Goal: Task Accomplishment & Management: Use online tool/utility

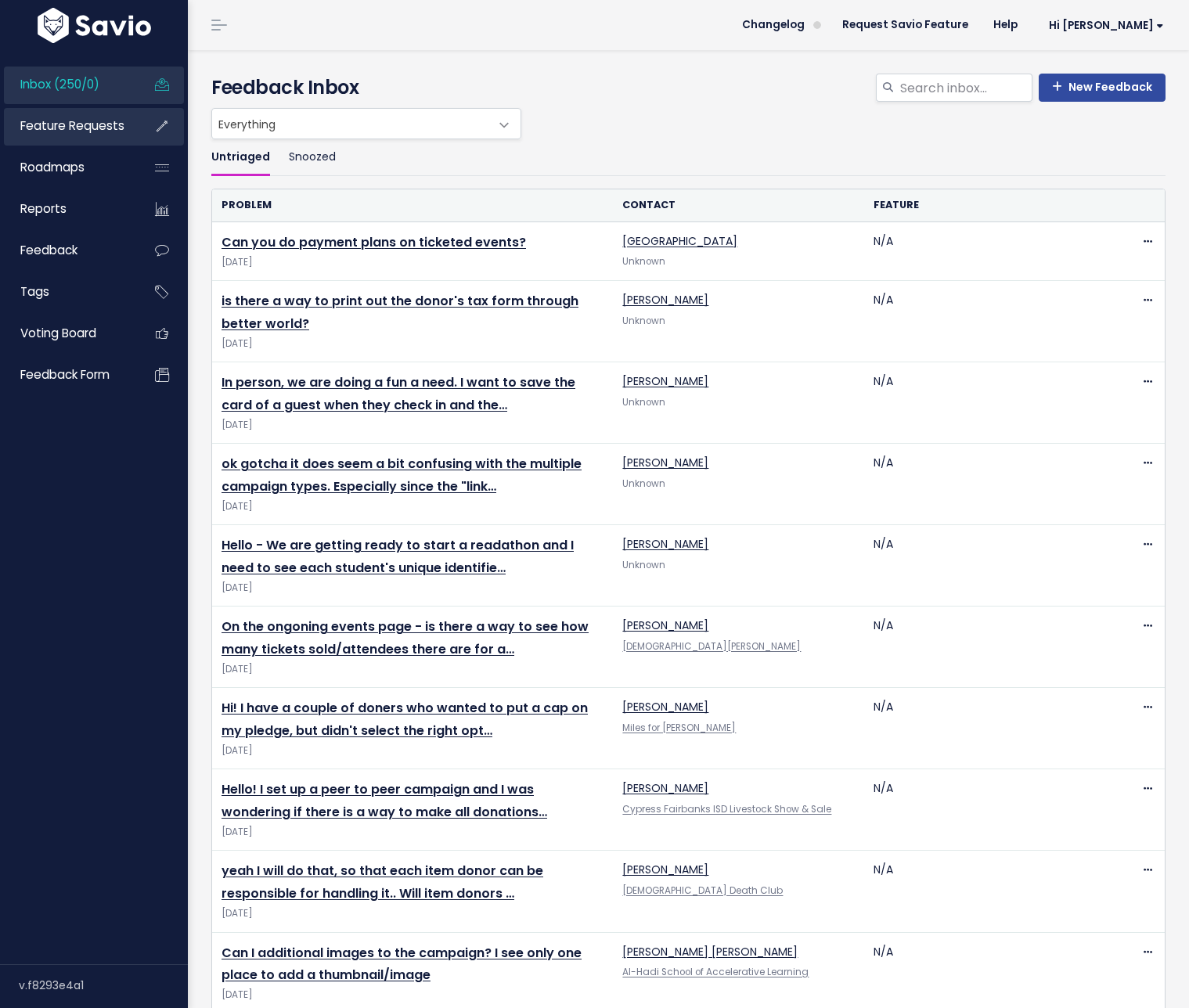
click at [71, 135] on link "Feature Requests" at bounding box center [67, 126] width 126 height 36
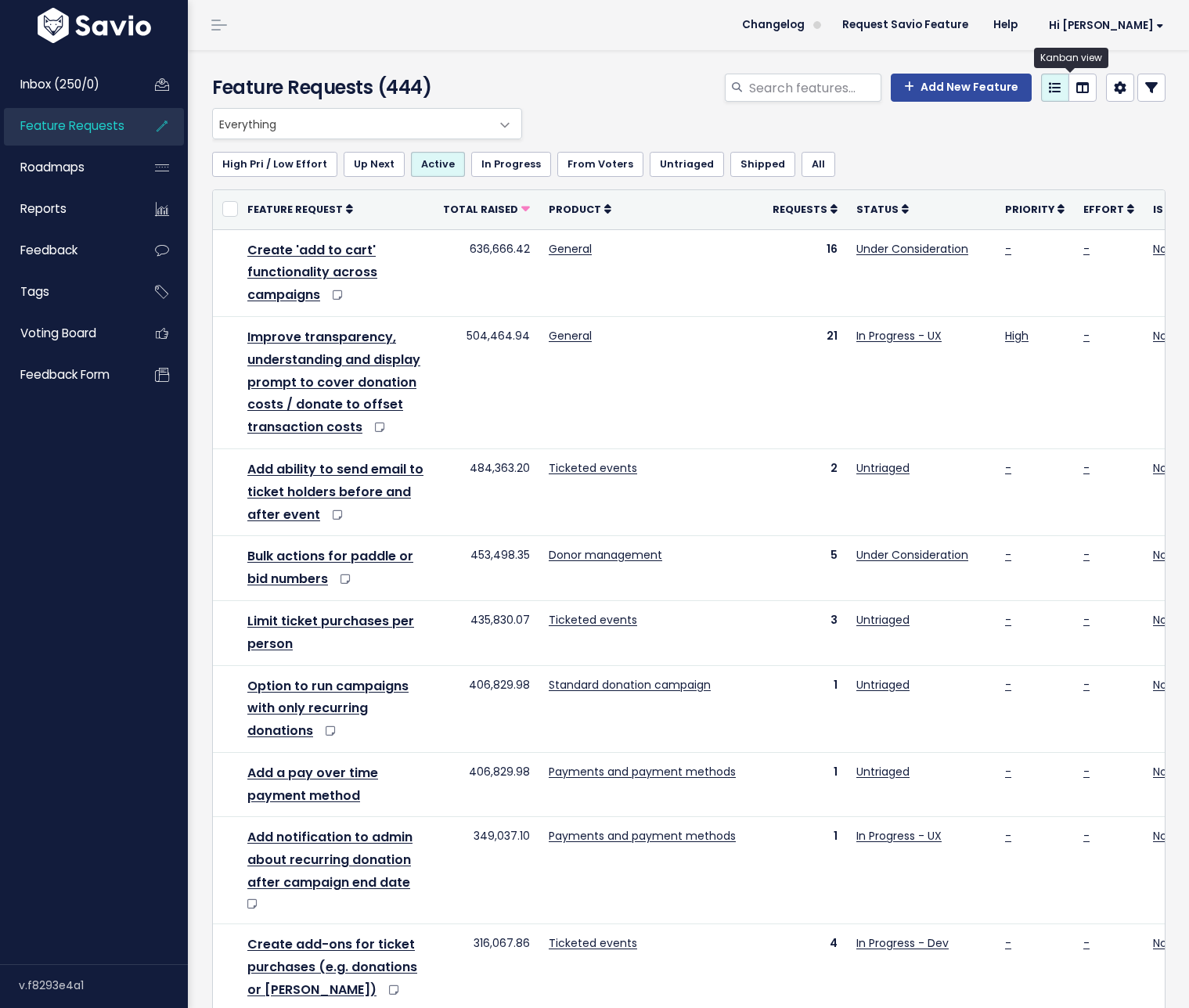
click at [1083, 91] on link at bounding box center [1083, 87] width 28 height 28
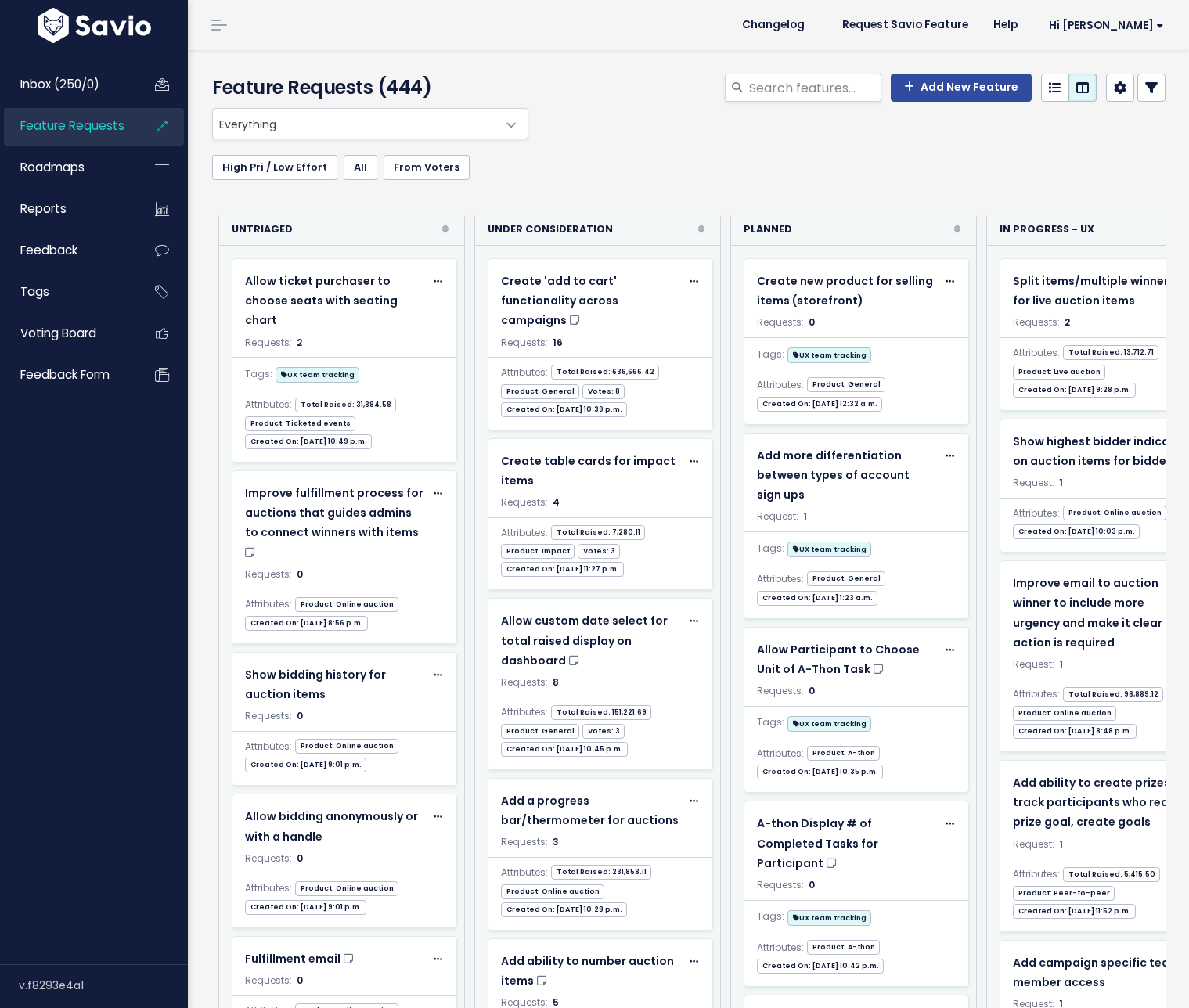
select select
click at [1137, 95] on link at bounding box center [1151, 87] width 28 height 28
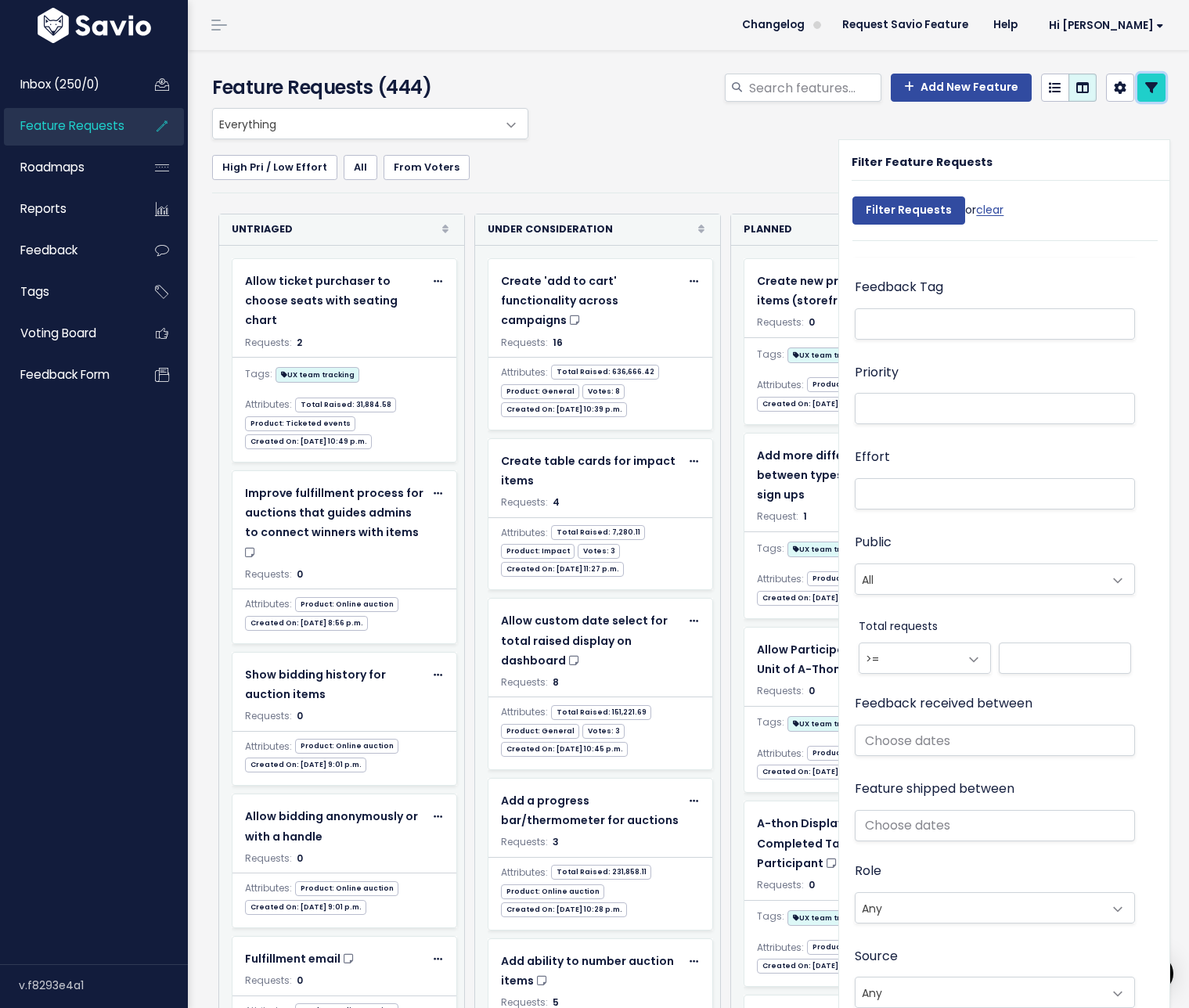
scroll to position [240, 0]
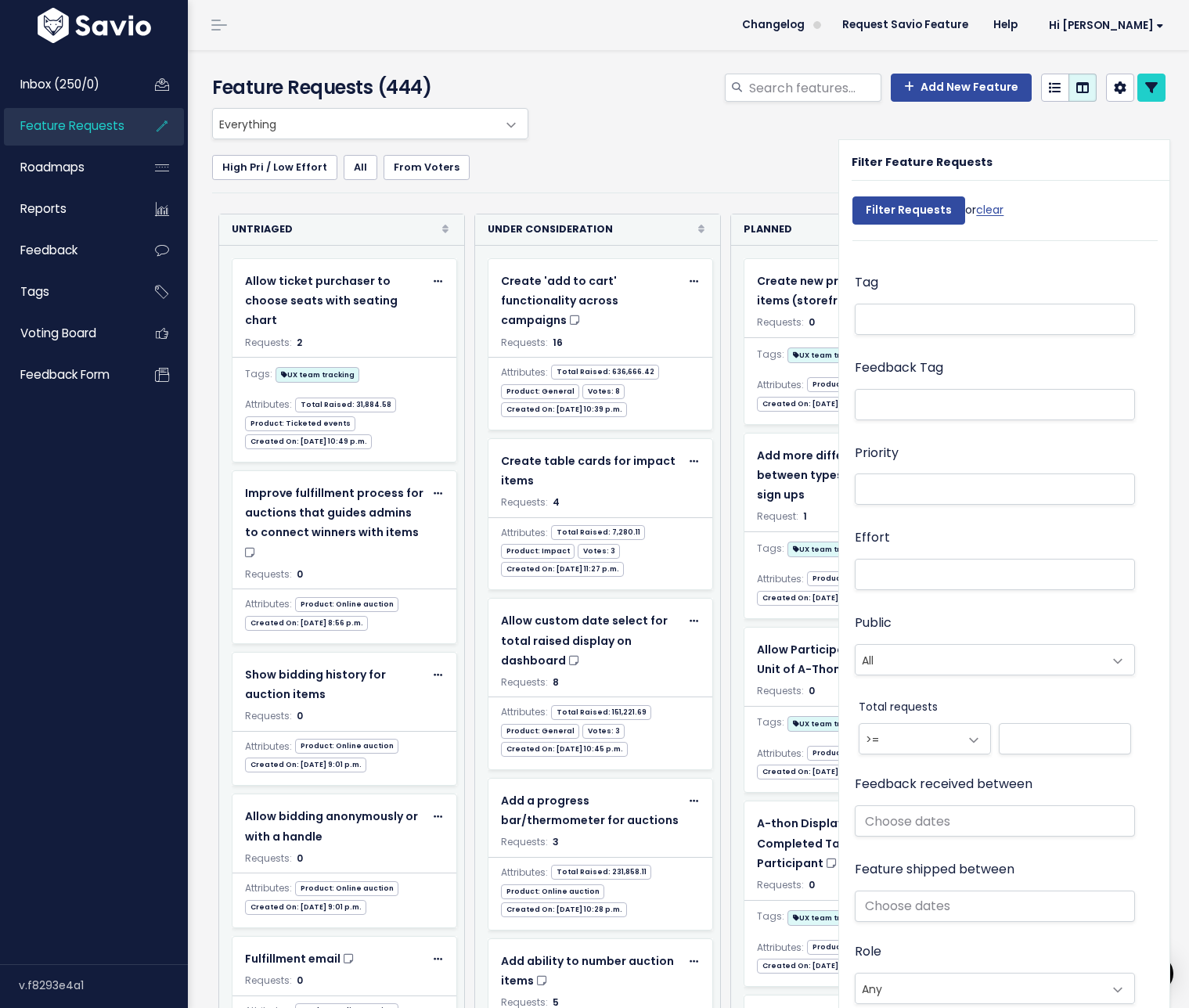
click at [923, 320] on li at bounding box center [991, 318] width 263 height 16
select select "13789"
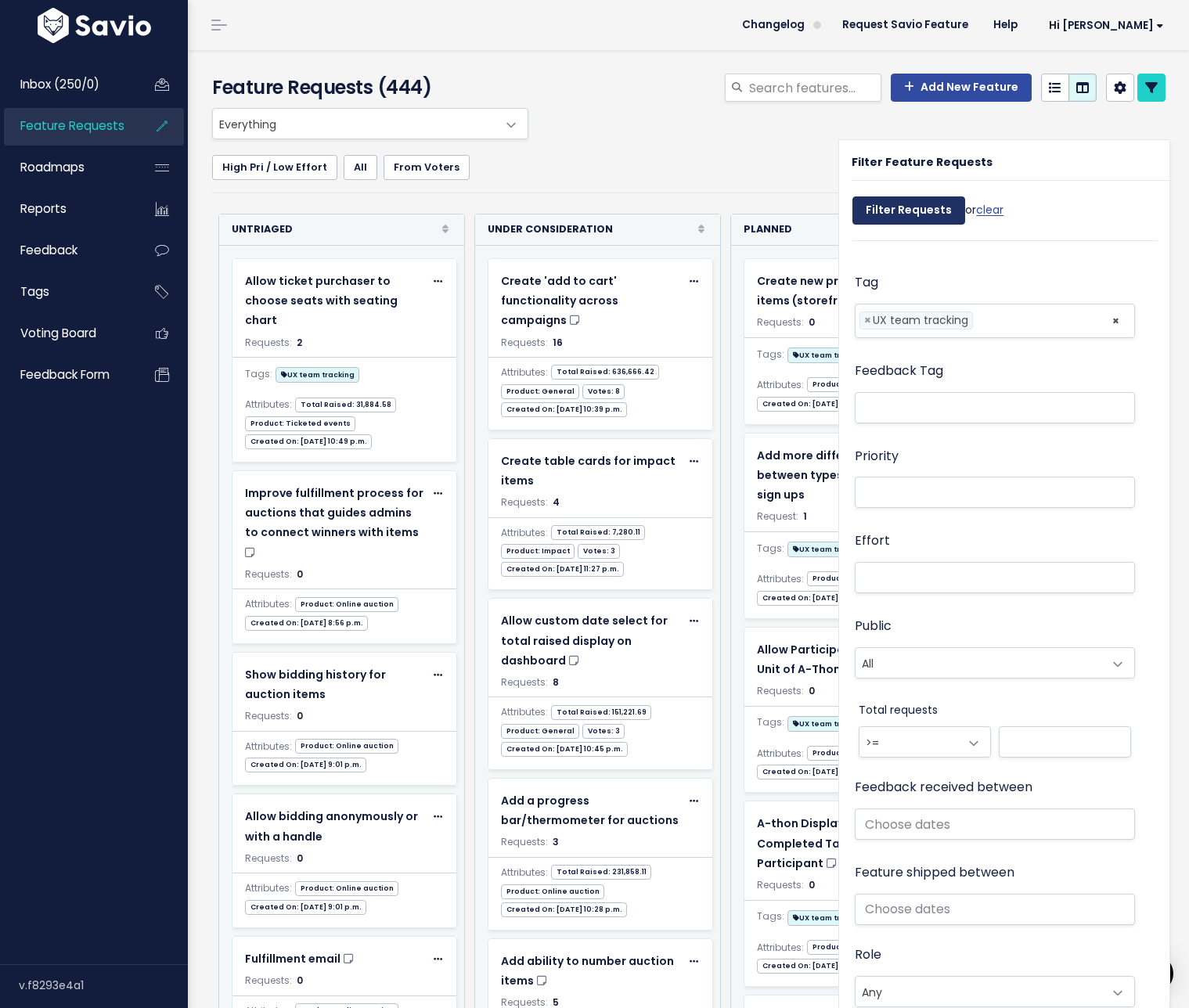
click at [901, 216] on input "Filter Requests" at bounding box center [909, 211] width 113 height 28
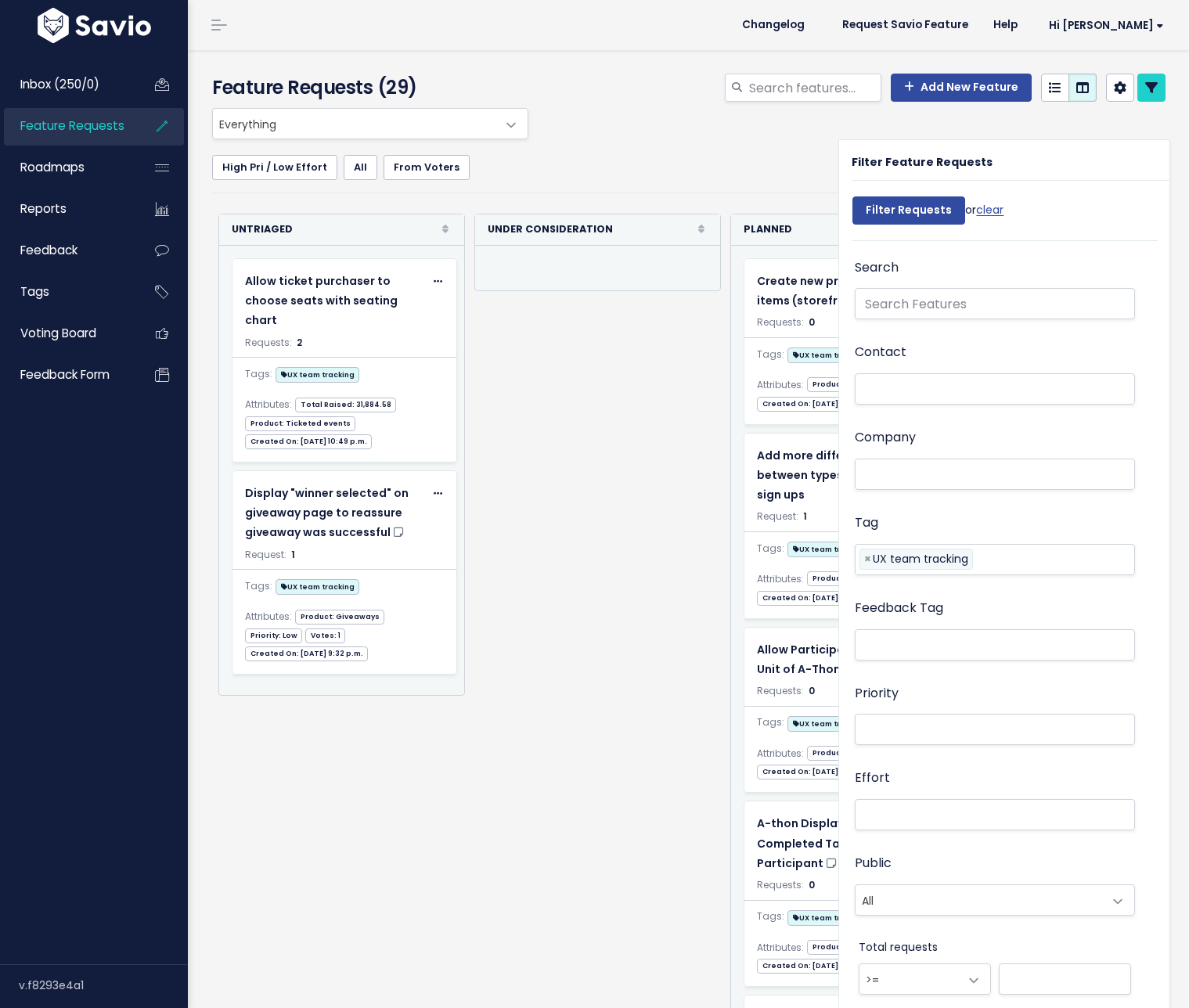
select select
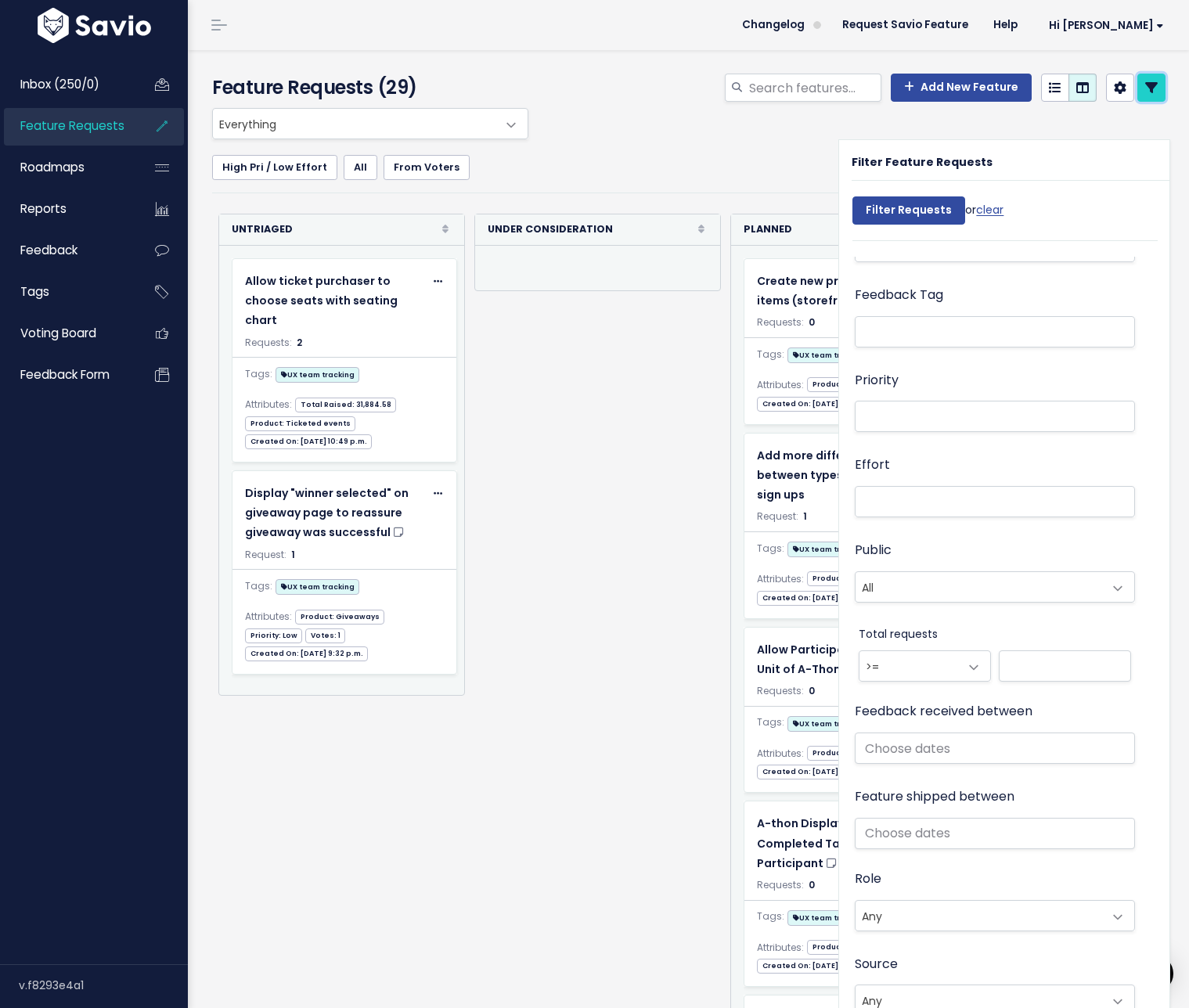
click at [1149, 91] on link at bounding box center [1151, 87] width 28 height 28
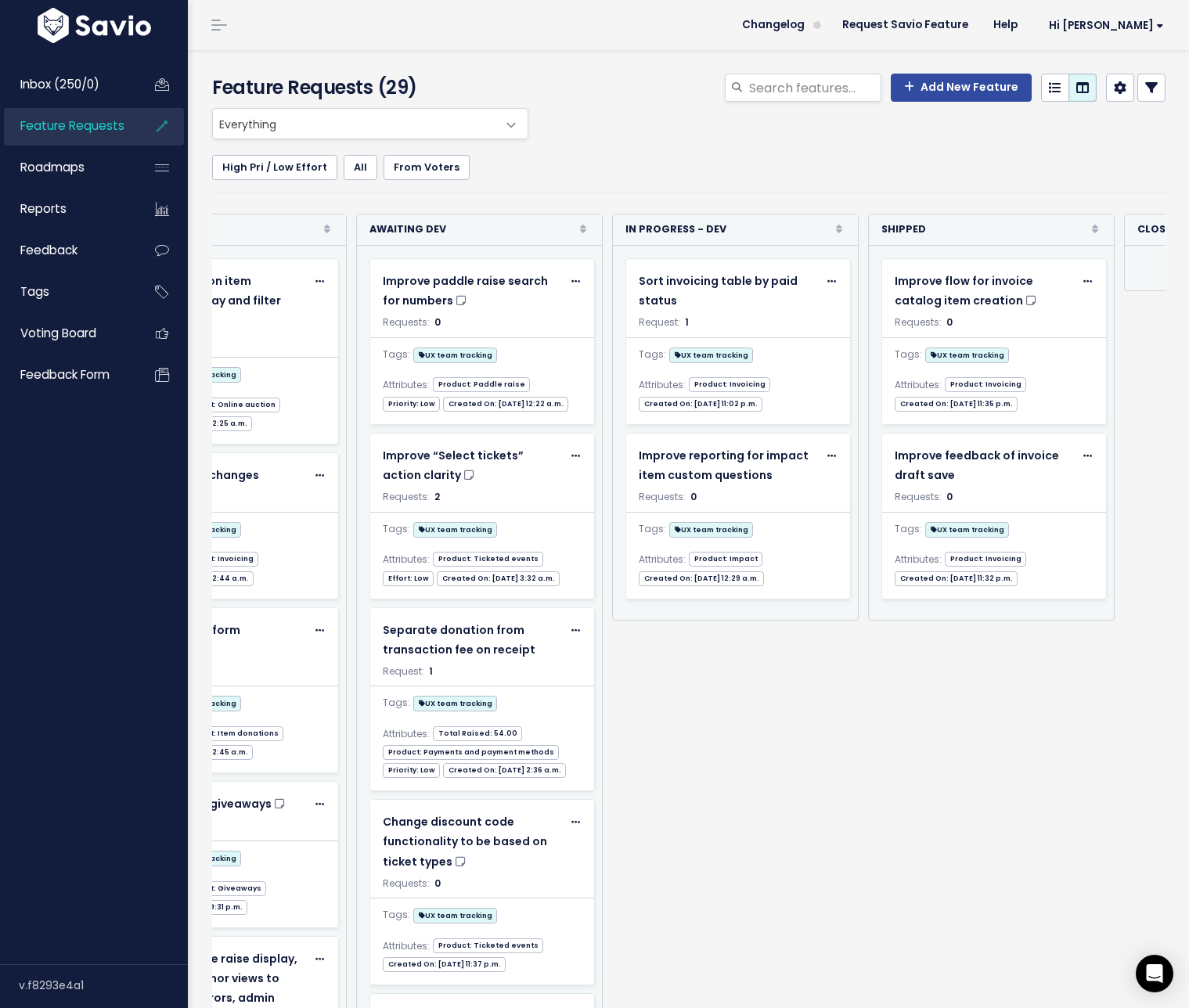
scroll to position [0, 967]
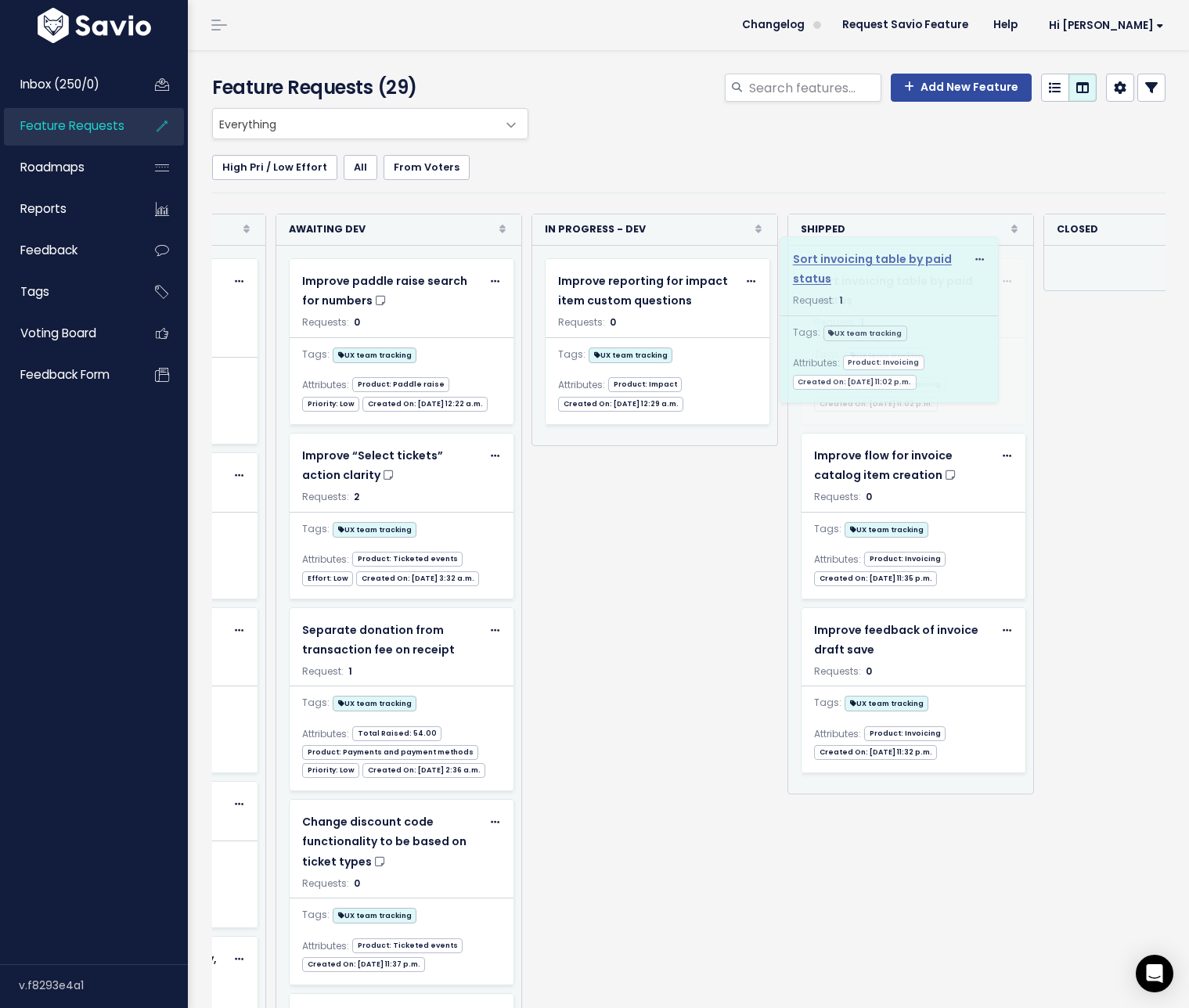
drag, startPoint x: 672, startPoint y: 287, endPoint x: 908, endPoint y: 265, distance: 237.0
